Goal: Find specific page/section: Find specific page/section

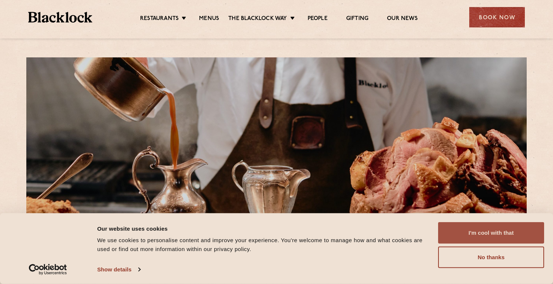
click at [476, 229] on button "I'm cool with that" at bounding box center [491, 232] width 106 height 21
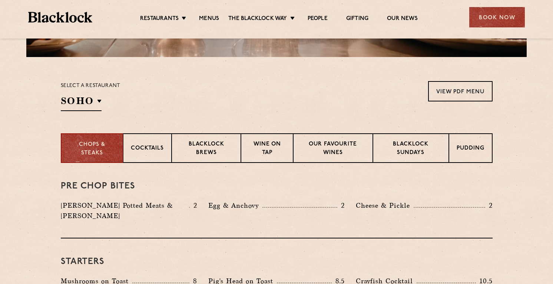
scroll to position [209, 0]
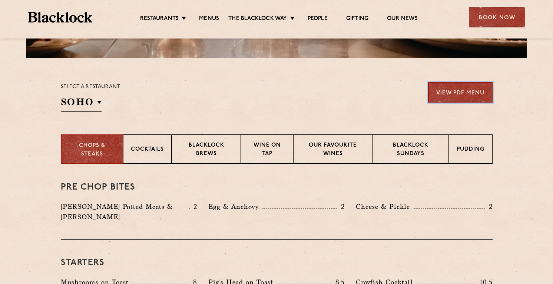
click at [458, 91] on link "View PDF Menu" at bounding box center [460, 92] width 64 height 20
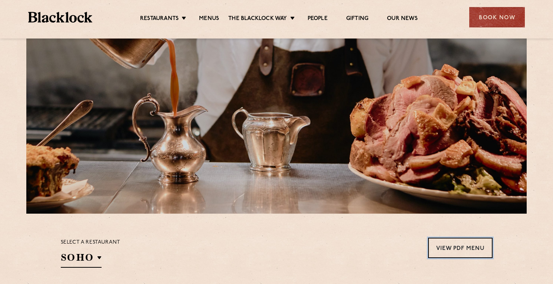
scroll to position [40, 0]
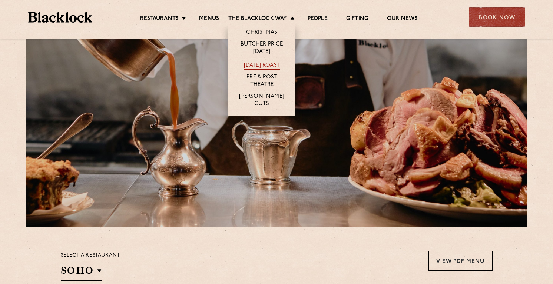
click at [264, 66] on link "[DATE] Roast" at bounding box center [262, 66] width 36 height 8
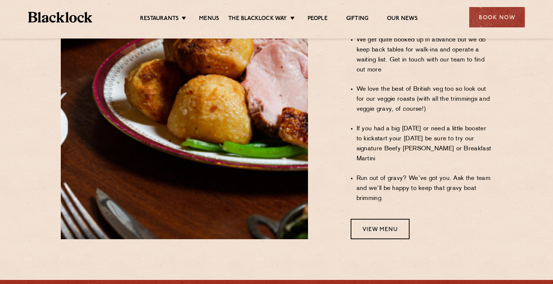
scroll to position [616, 0]
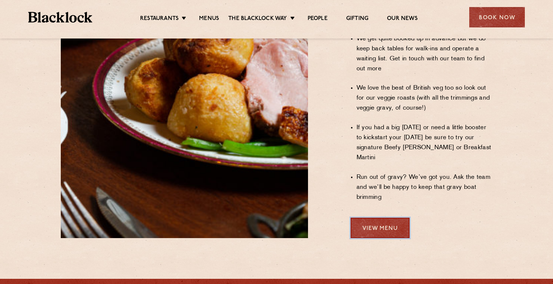
click at [379, 218] on link "View Menu" at bounding box center [379, 228] width 59 height 20
